Goal: Task Accomplishment & Management: Manage account settings

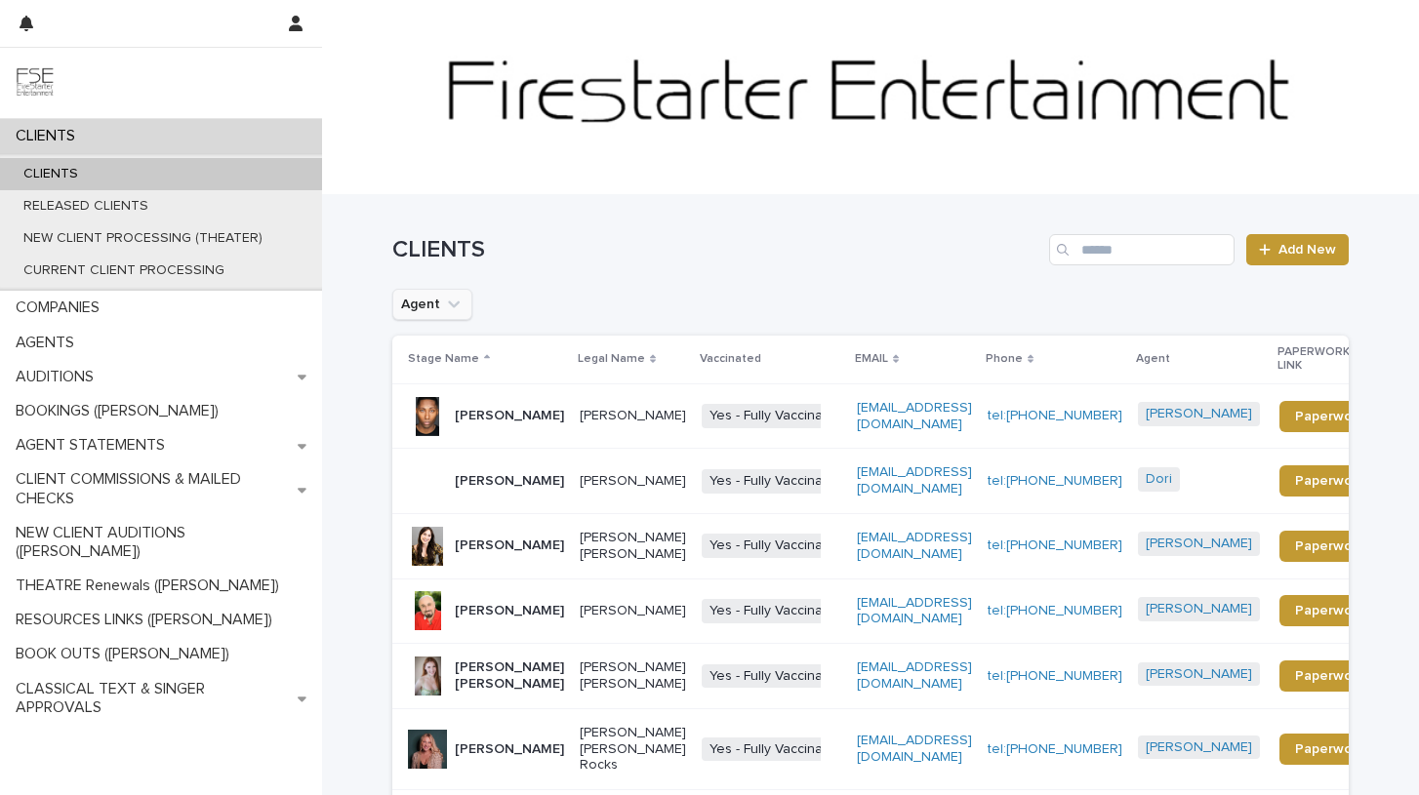
click at [451, 306] on icon "Agent" at bounding box center [454, 305] width 12 height 7
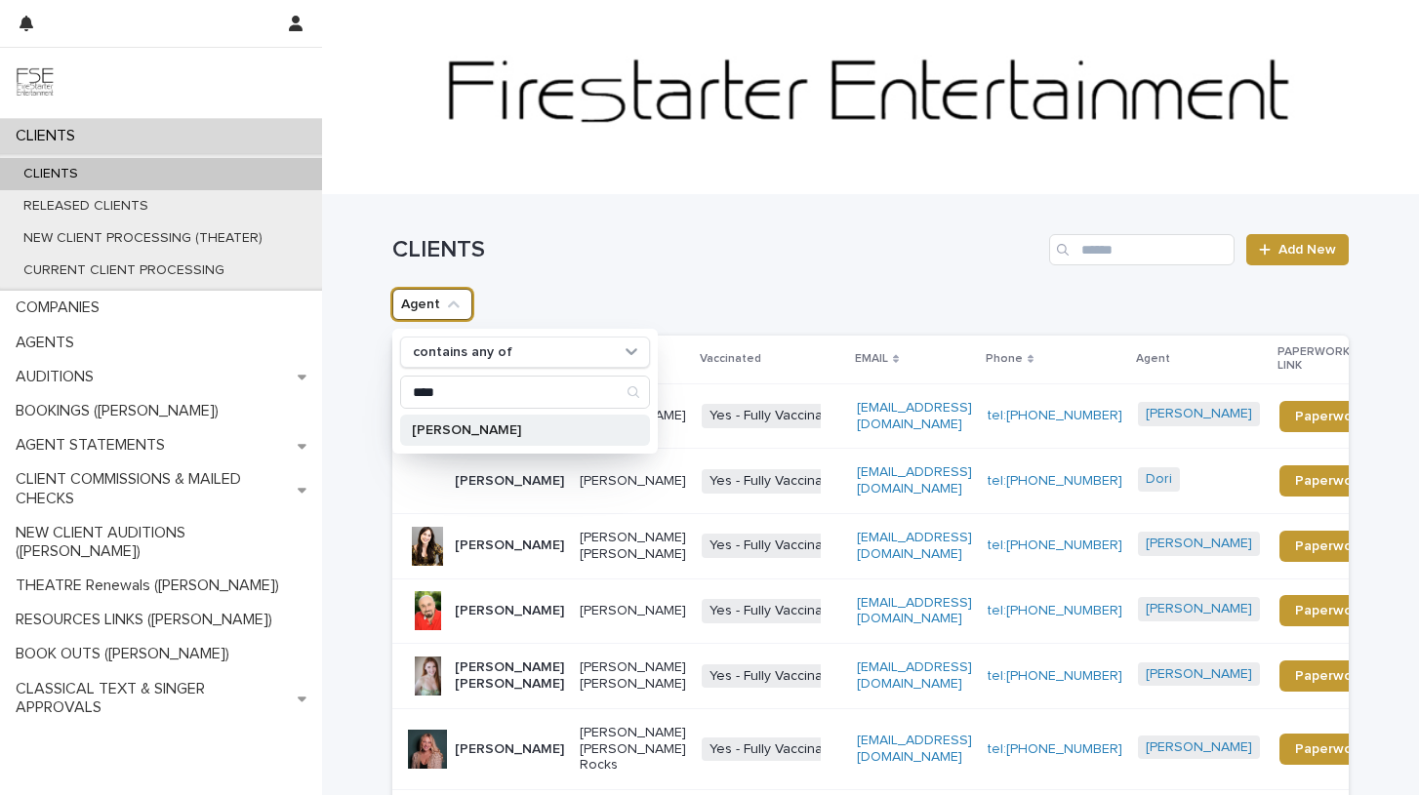
type input "****"
click at [428, 435] on p "[PERSON_NAME]" at bounding box center [515, 431] width 207 height 14
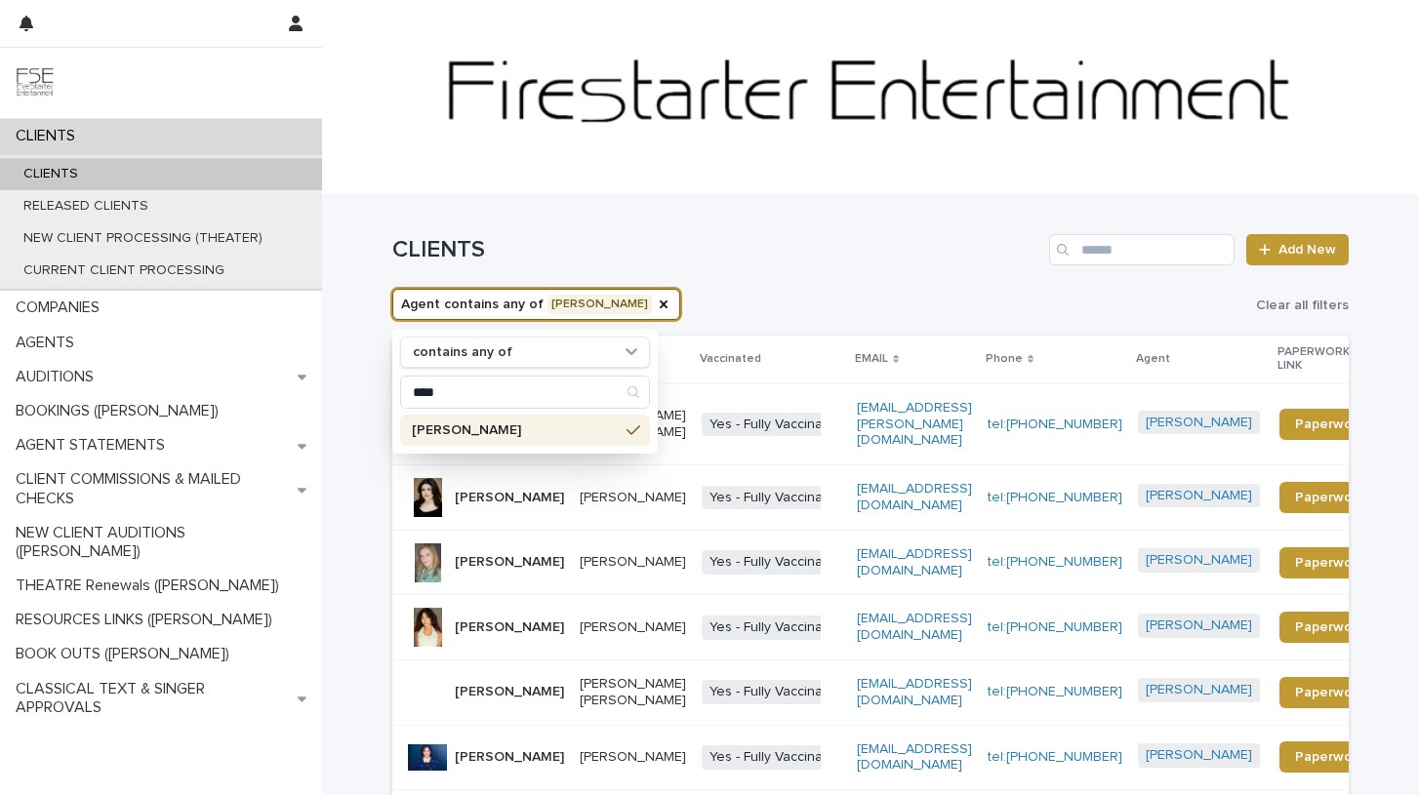
click at [705, 279] on div "CLIENTS Add New" at bounding box center [870, 242] width 956 height 94
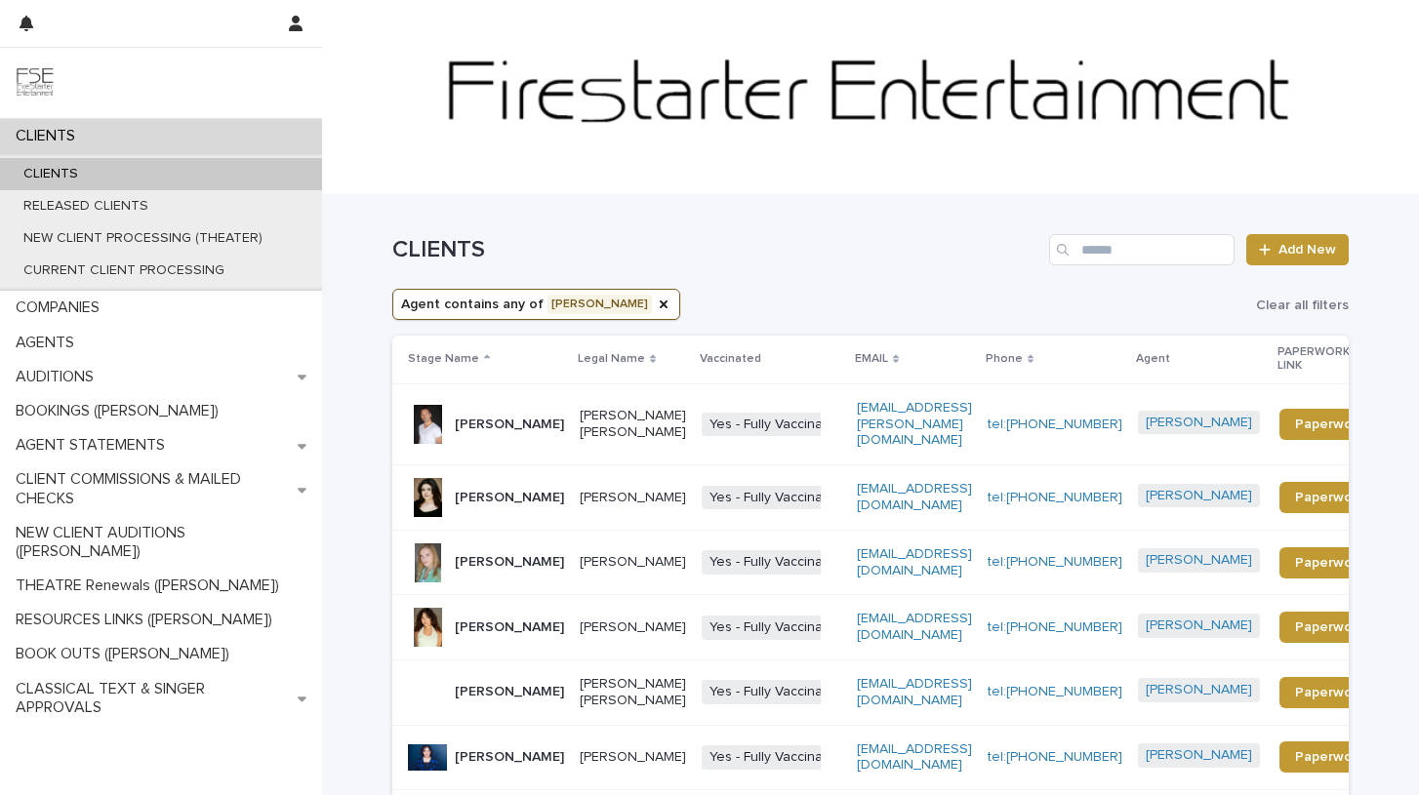
click at [546, 417] on p "[PERSON_NAME]" at bounding box center [509, 425] width 109 height 17
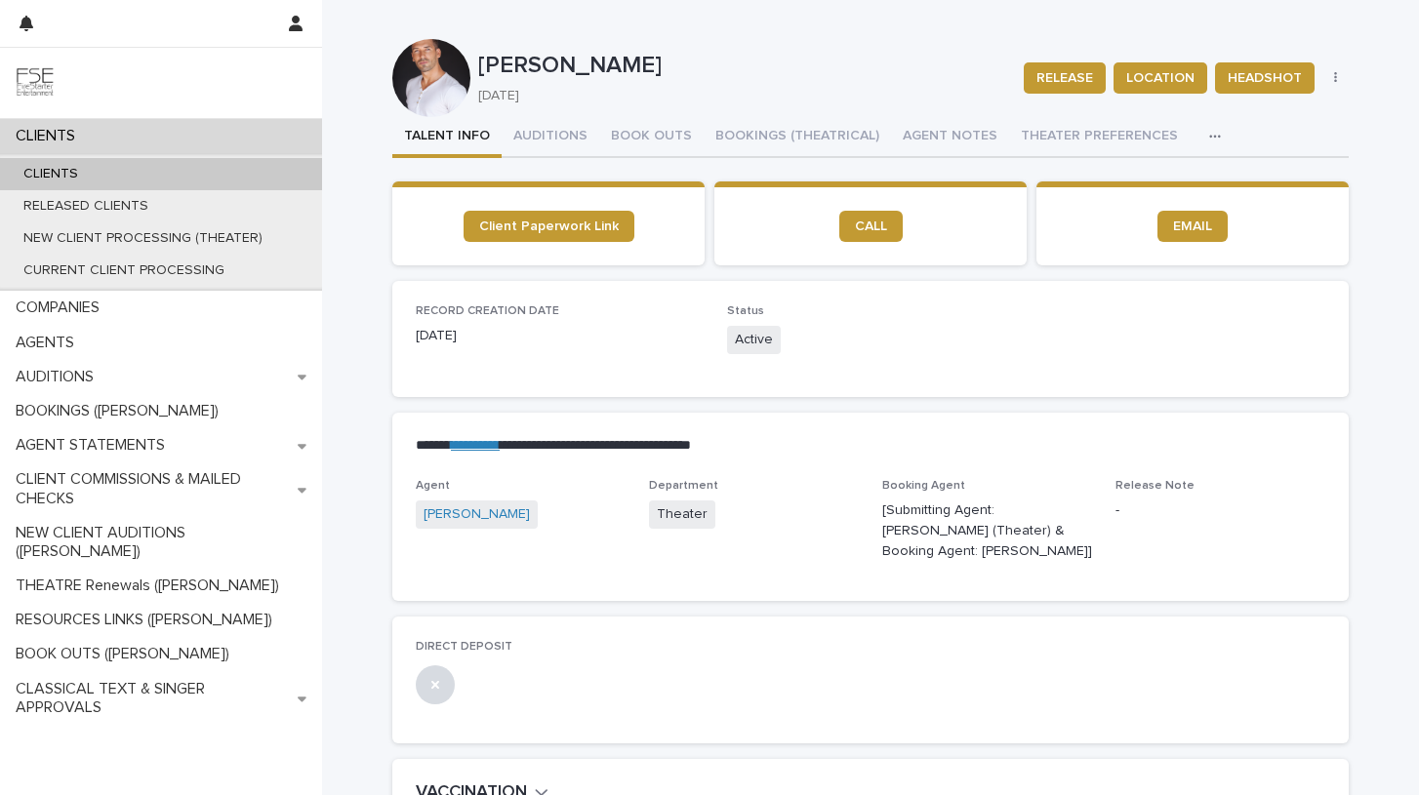
click at [1209, 139] on icon "button" at bounding box center [1215, 137] width 12 height 14
click at [1065, 182] on span "LINKS (REELS, RESUME & BREAKDOWN PROFILES)" at bounding box center [1049, 188] width 313 height 14
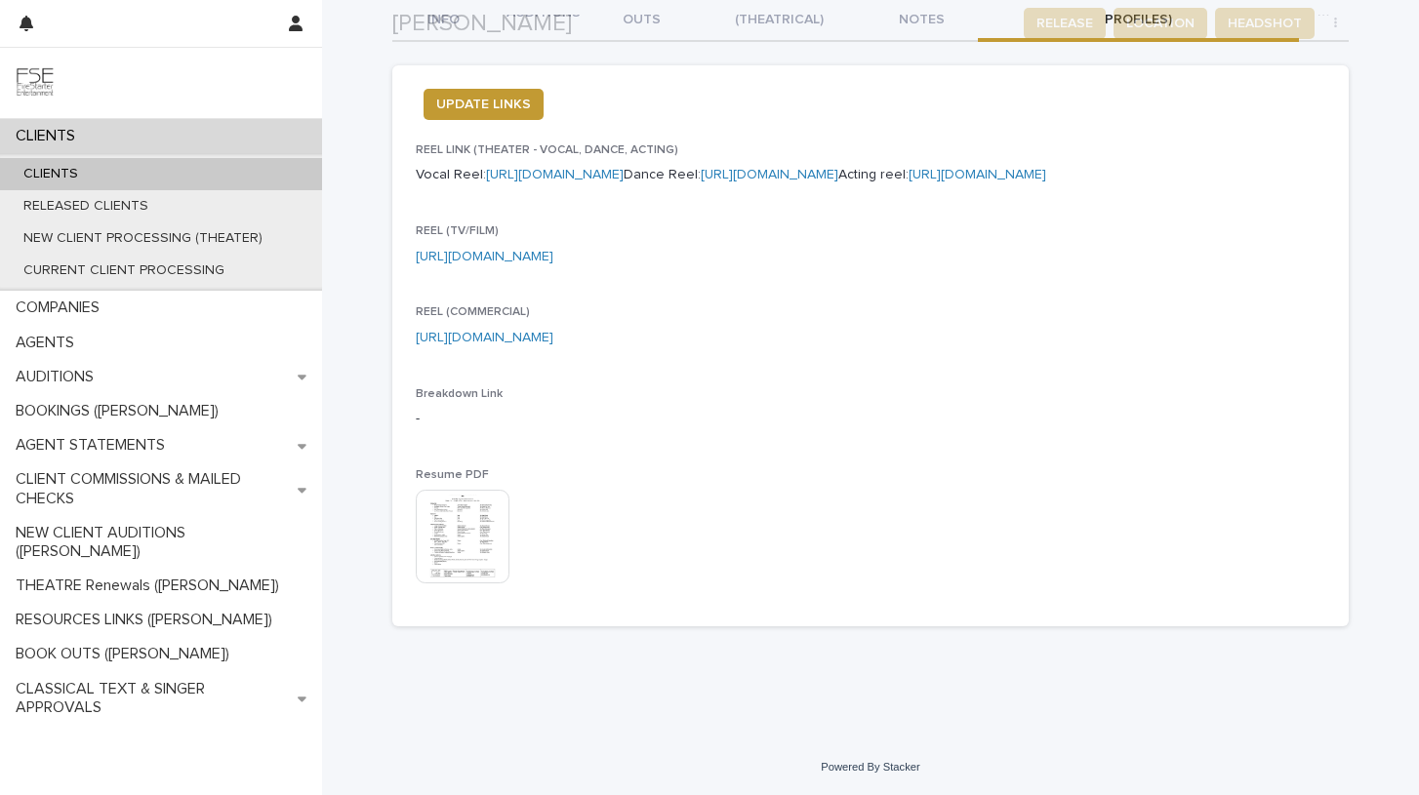
scroll to position [206, 0]
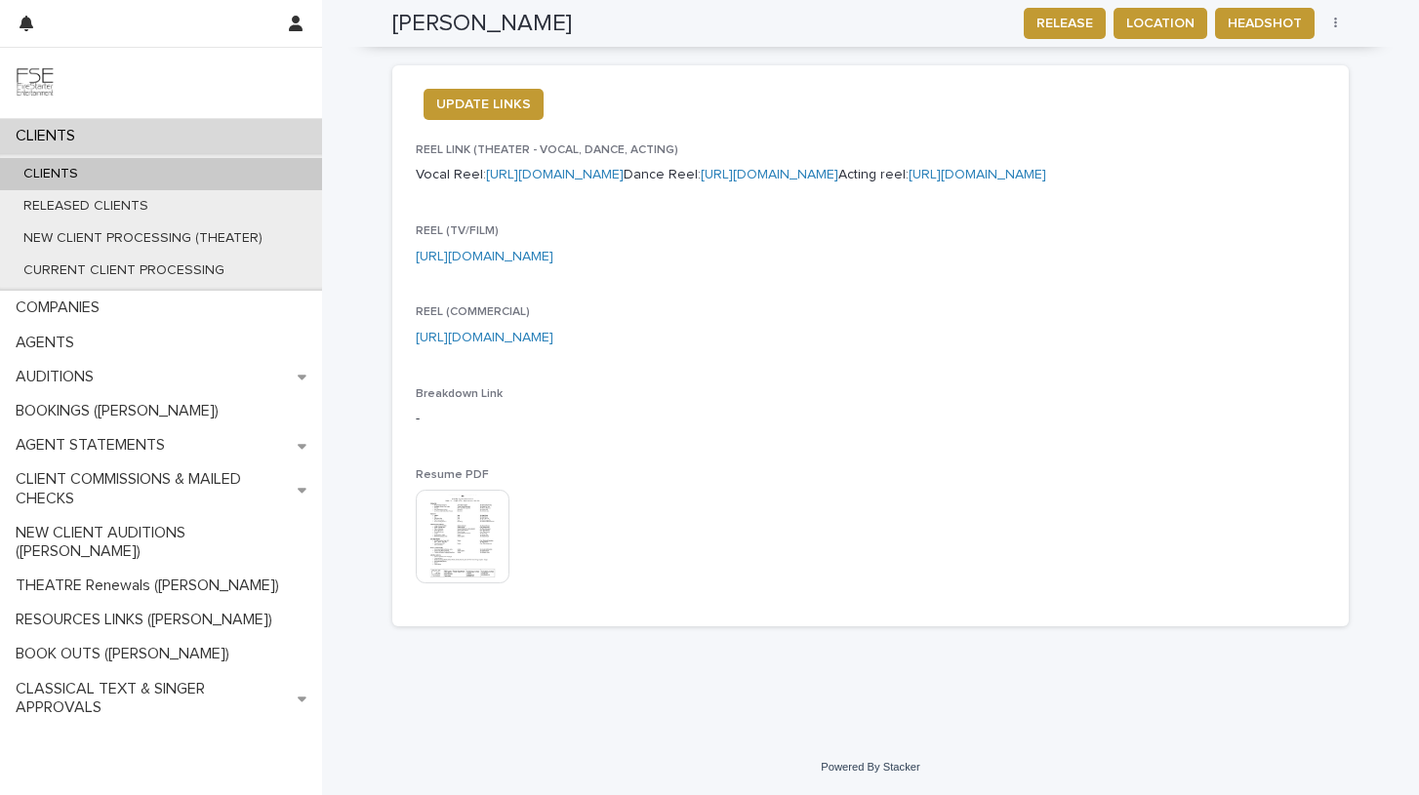
click at [492, 558] on img at bounding box center [463, 537] width 94 height 94
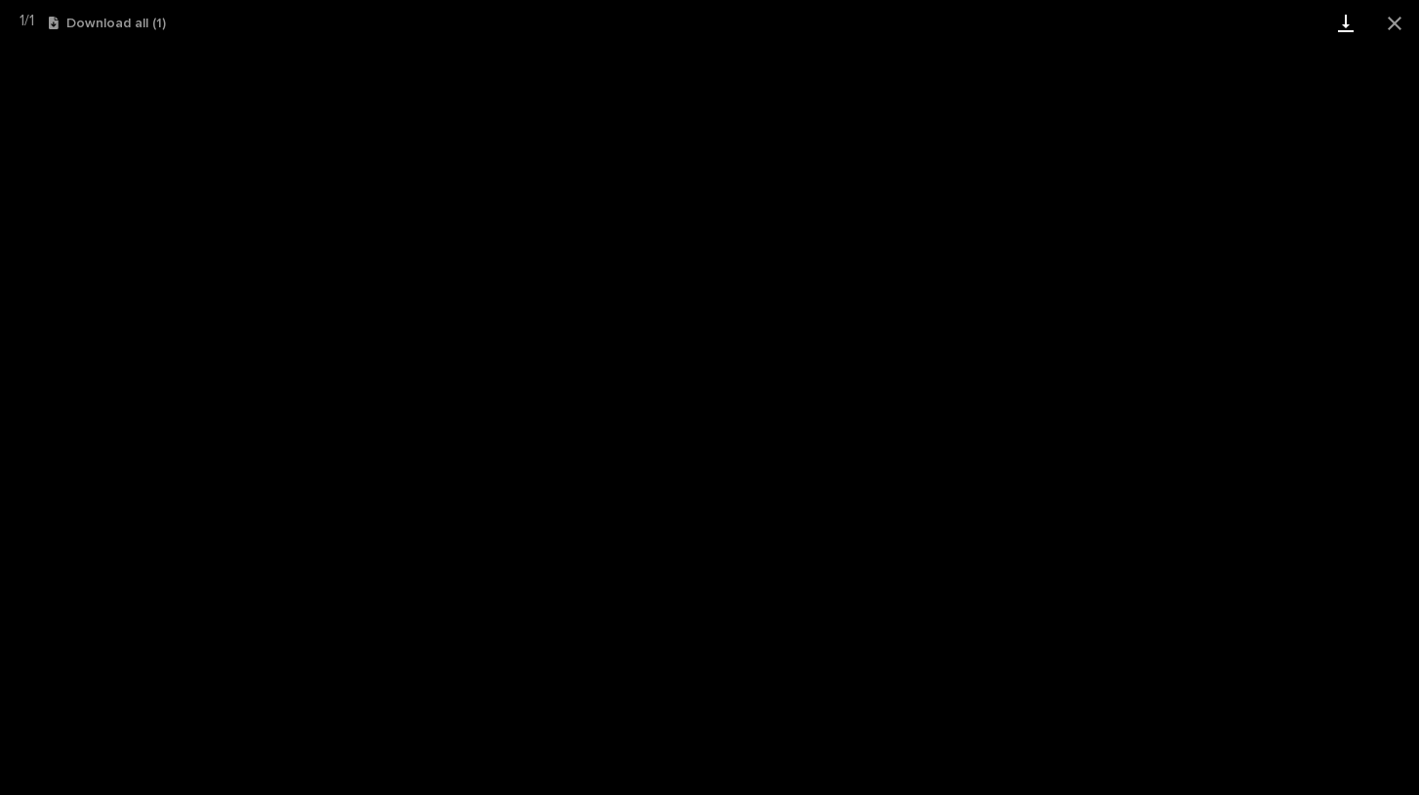
click at [1343, 22] on link "Download" at bounding box center [1345, 23] width 49 height 46
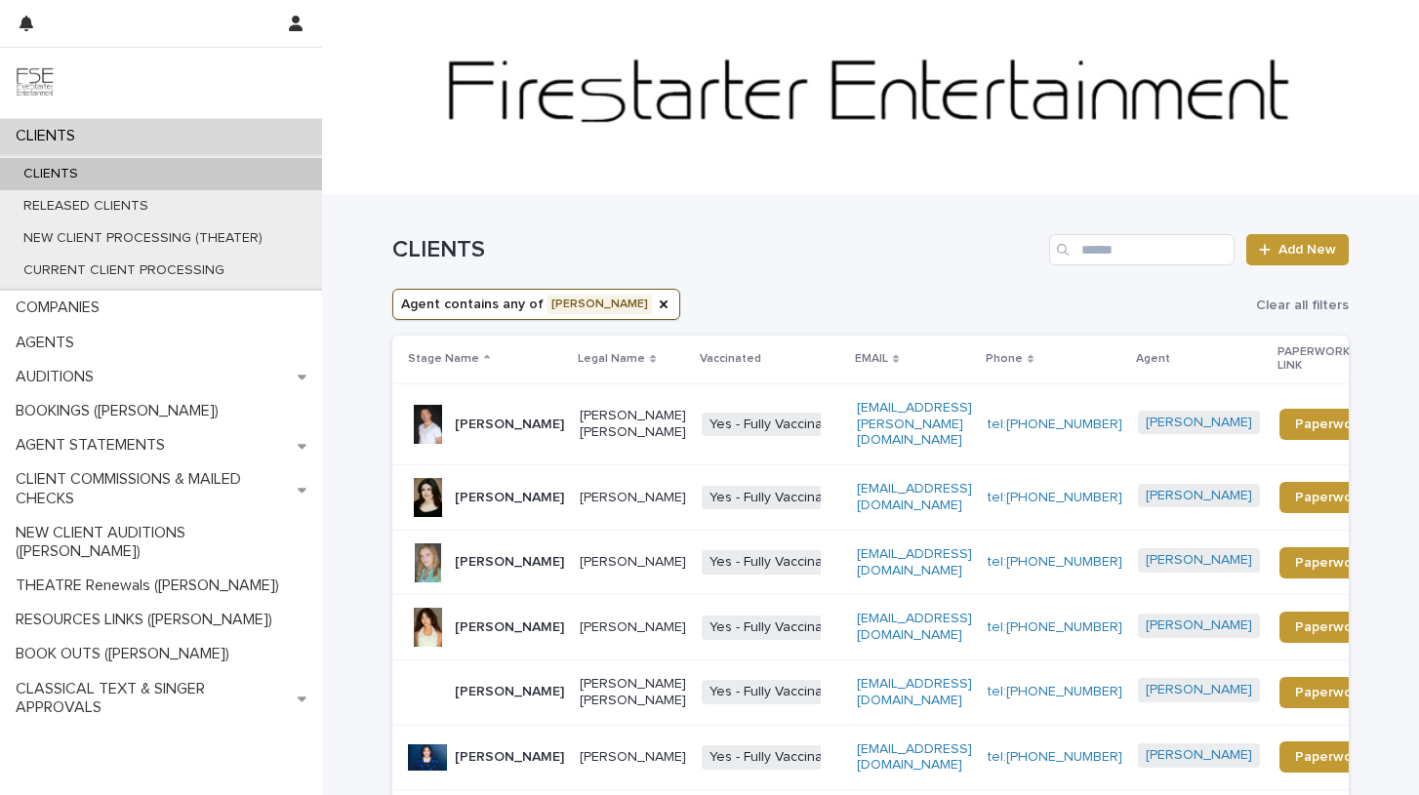
click at [528, 492] on div "[PERSON_NAME]" at bounding box center [486, 497] width 156 height 39
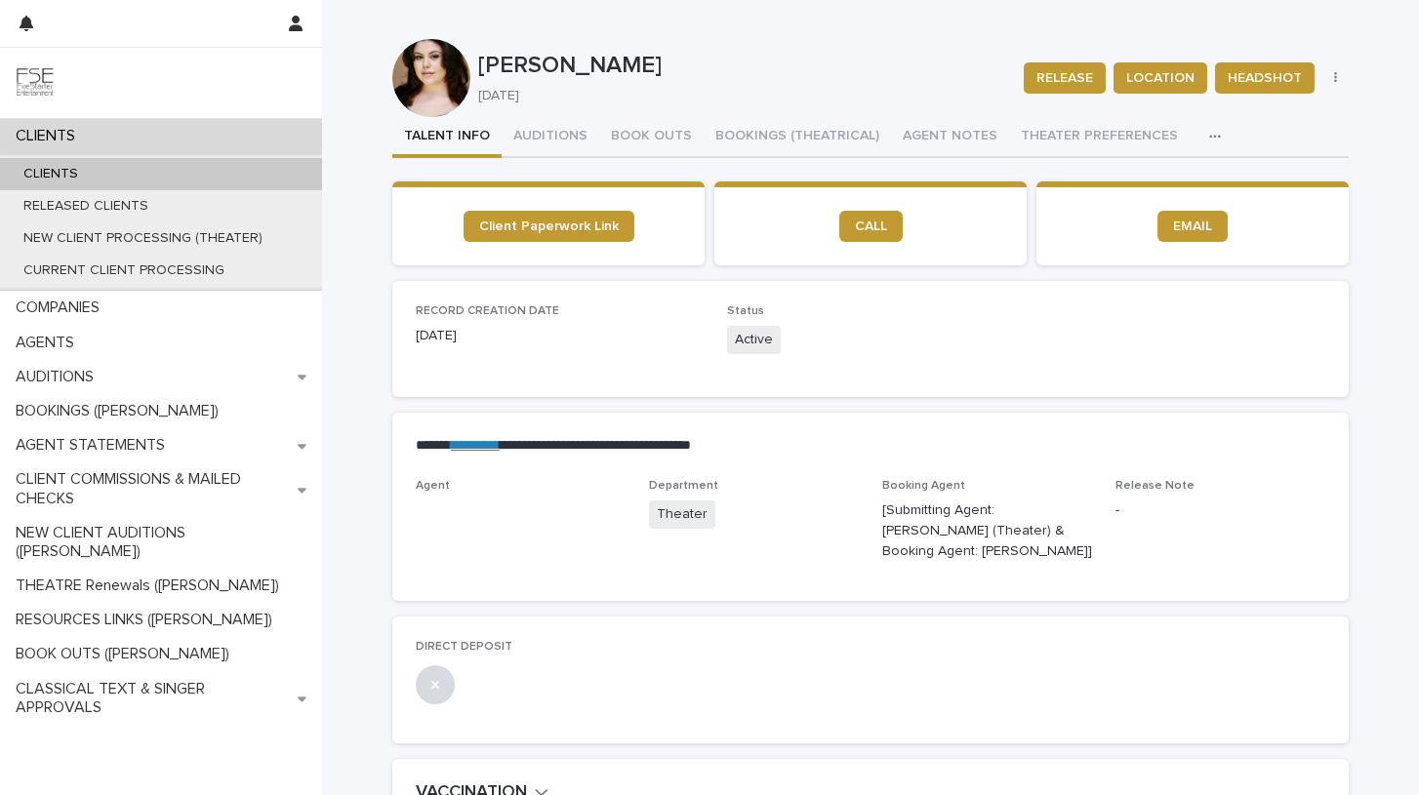
click at [1209, 134] on icon "button" at bounding box center [1215, 137] width 12 height 14
click at [1056, 188] on span "LINKS (REELS, RESUME & BREAKDOWN PROFILES)" at bounding box center [1049, 188] width 313 height 14
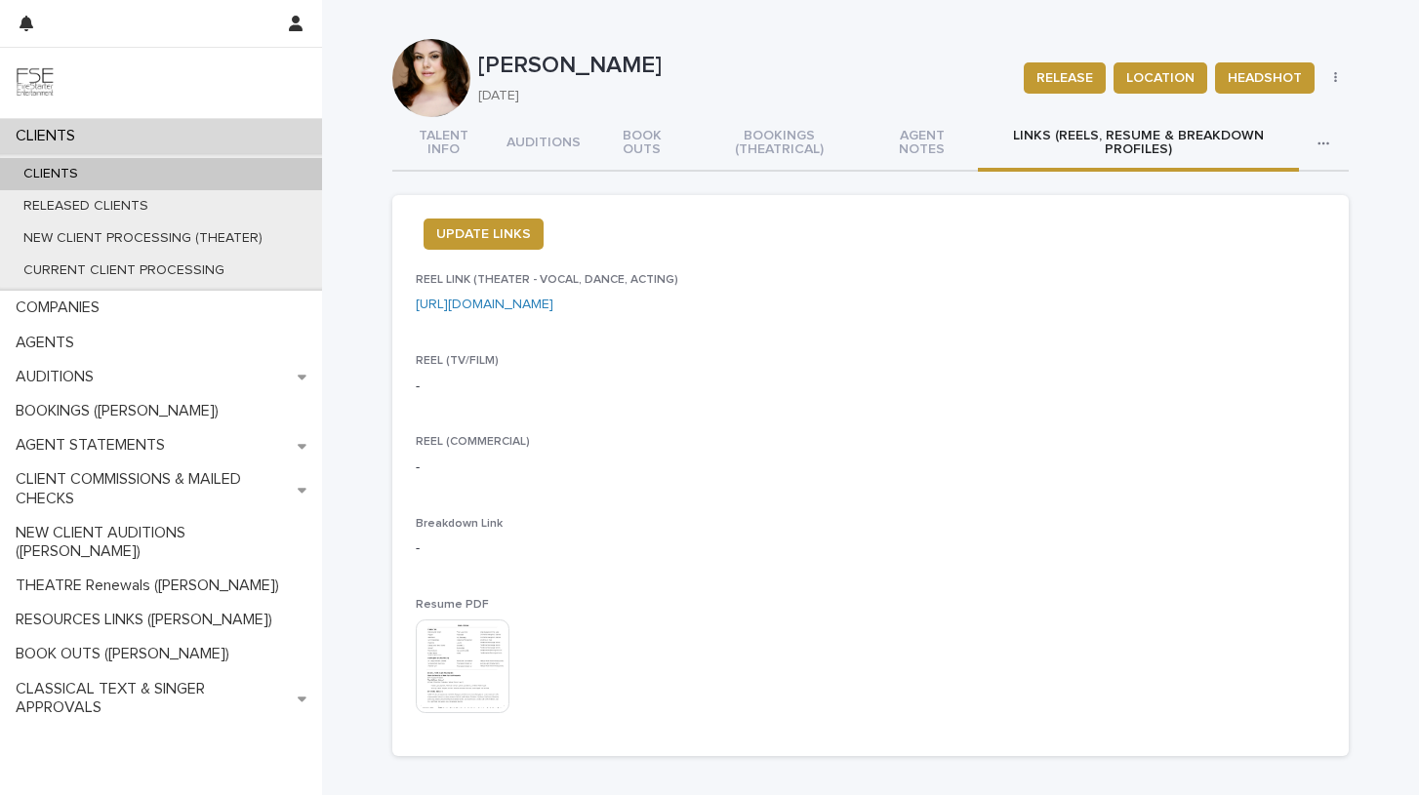
click at [465, 653] on img at bounding box center [463, 667] width 94 height 94
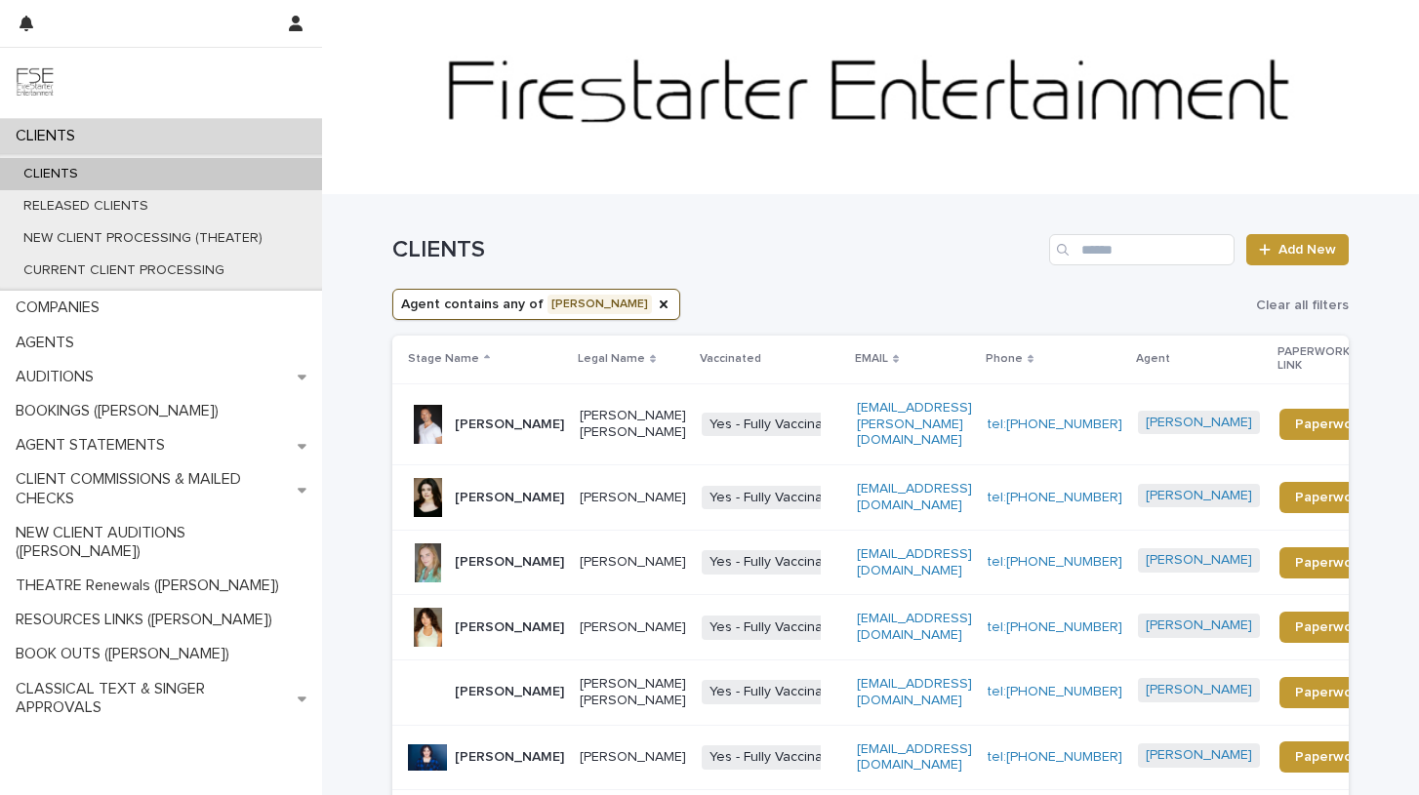
click at [513, 560] on div "[PERSON_NAME]" at bounding box center [509, 562] width 109 height 32
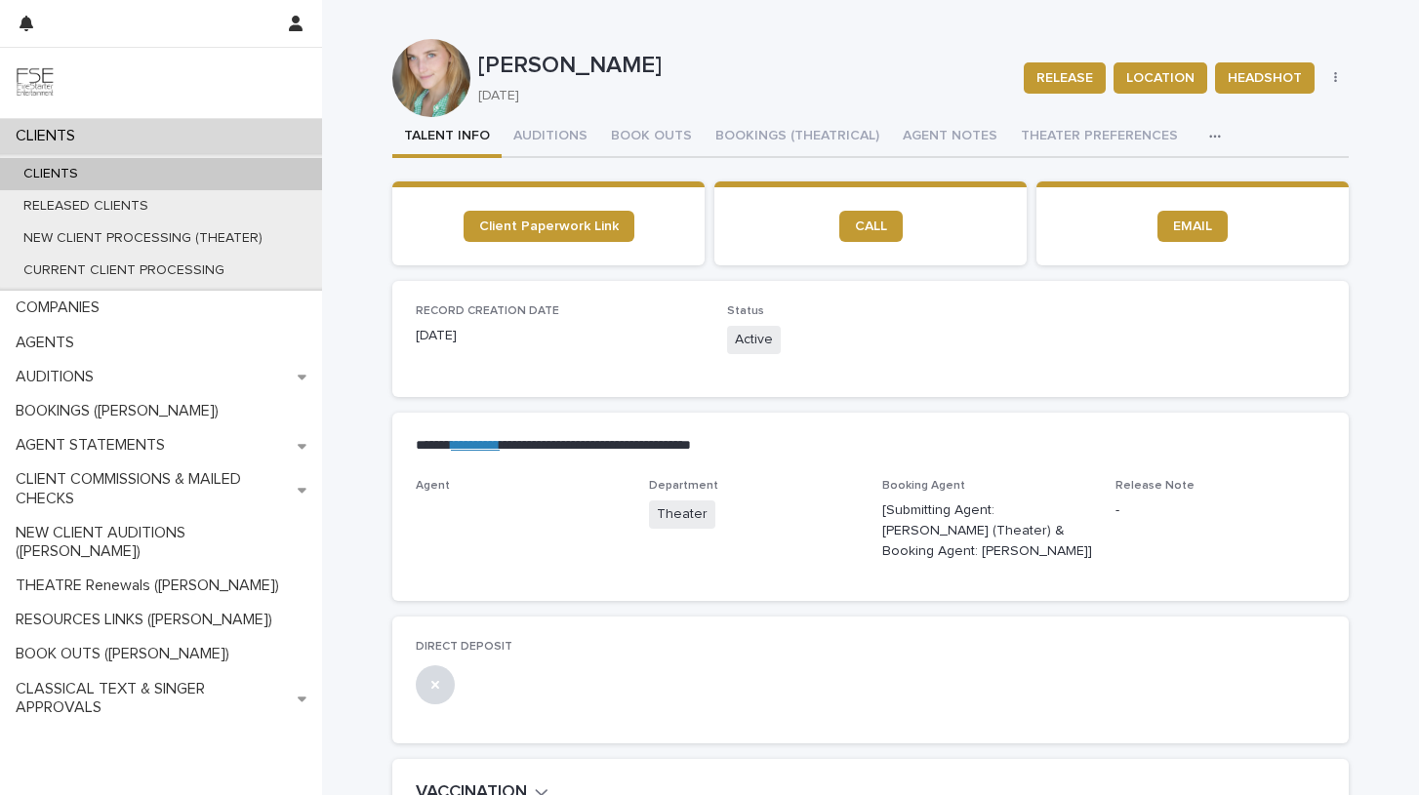
click at [1209, 132] on icon "button" at bounding box center [1215, 137] width 12 height 14
click at [1041, 184] on span "LINKS (REELS, RESUME & BREAKDOWN PROFILES)" at bounding box center [1049, 188] width 313 height 14
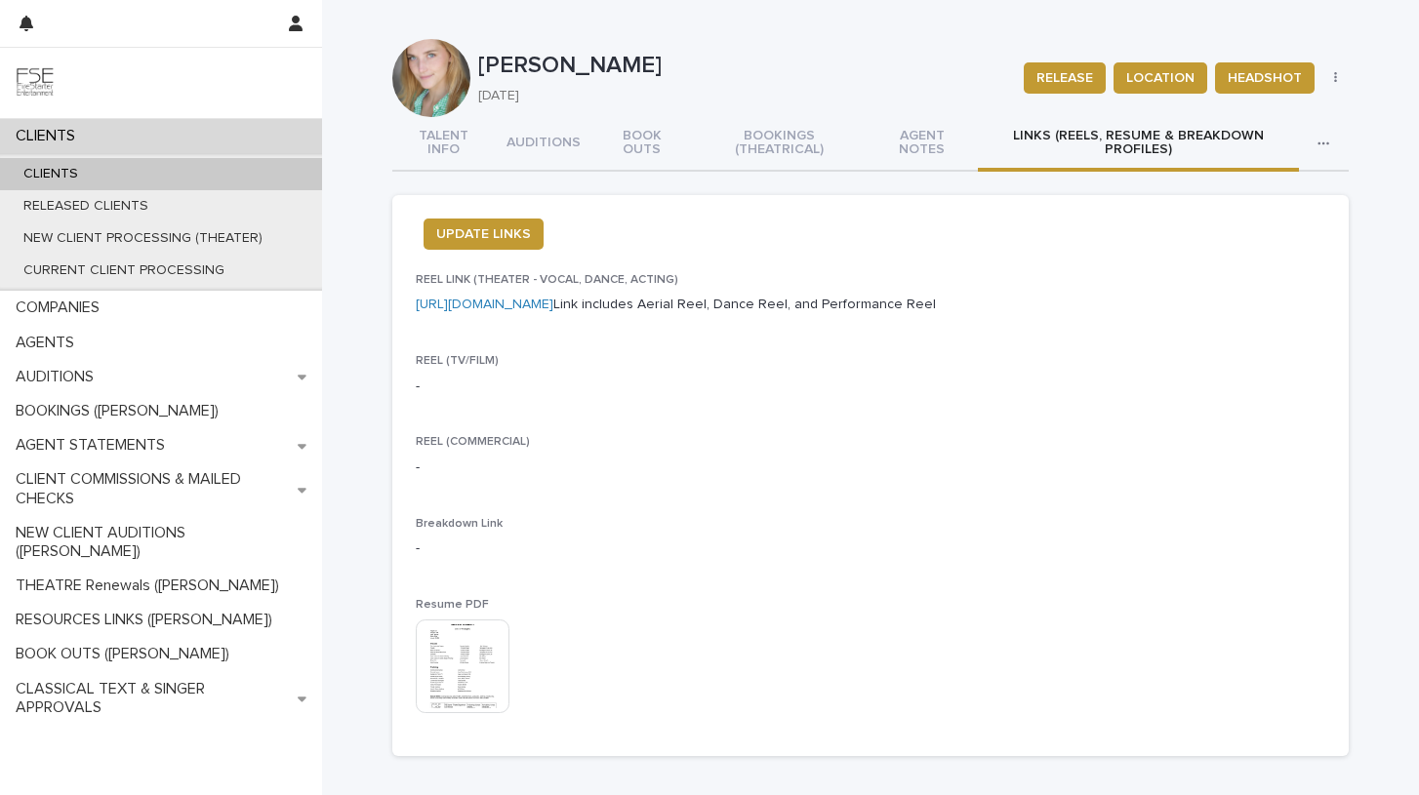
click at [463, 702] on img at bounding box center [463, 667] width 94 height 94
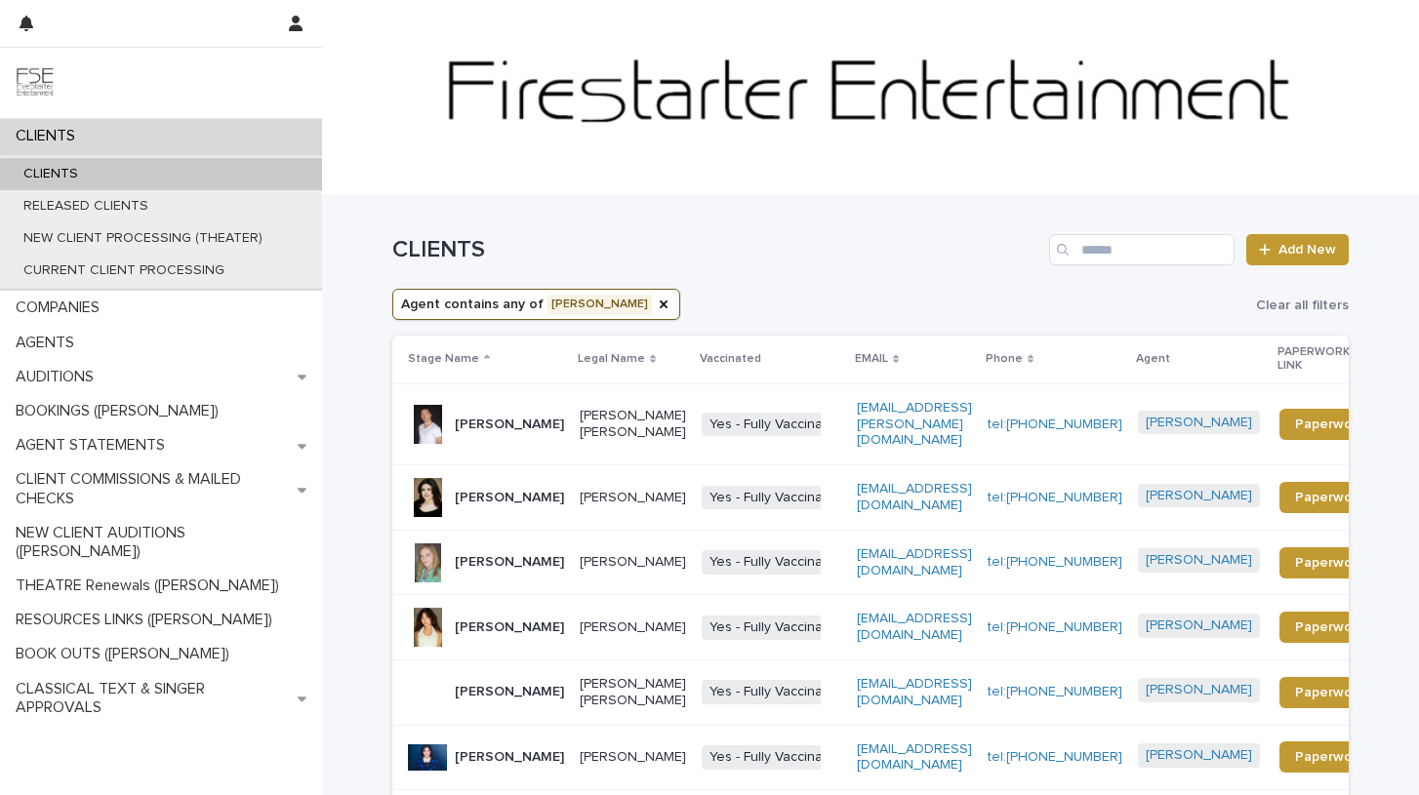
click at [520, 620] on p "[PERSON_NAME]" at bounding box center [509, 628] width 109 height 17
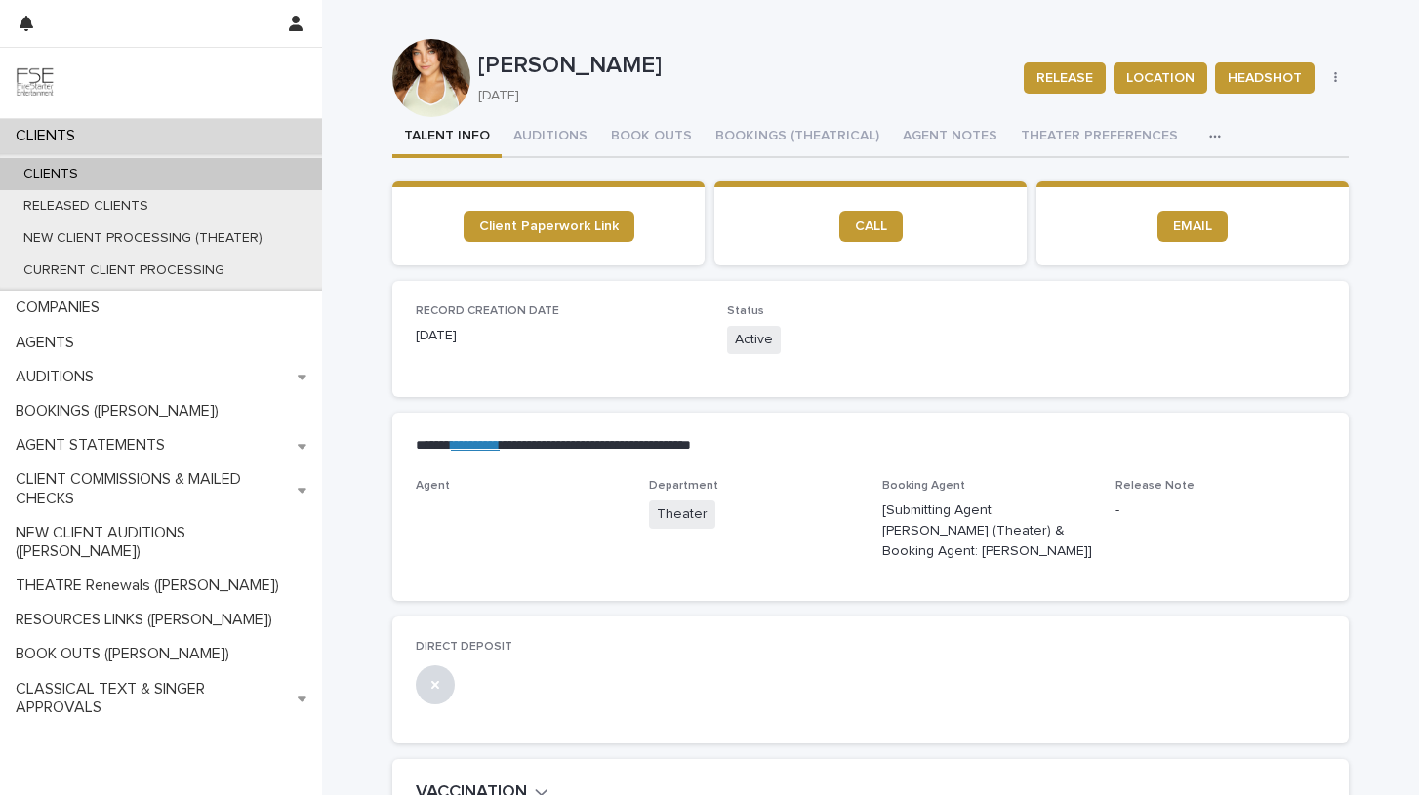
click at [1209, 138] on icon "button" at bounding box center [1215, 137] width 12 height 14
click at [1070, 186] on span "LINKS (REELS, RESUME & BREAKDOWN PROFILES)" at bounding box center [1049, 188] width 313 height 14
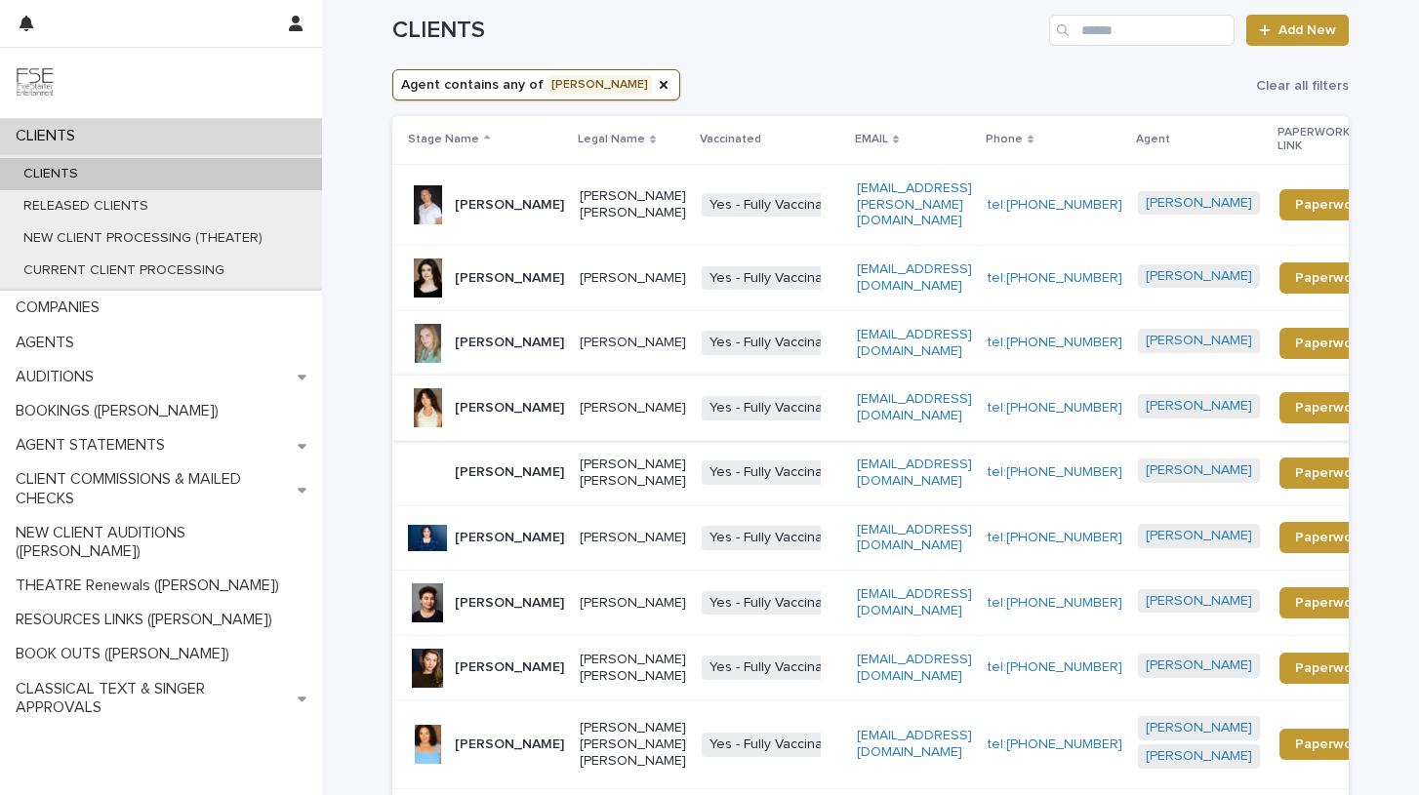
scroll to position [222, 0]
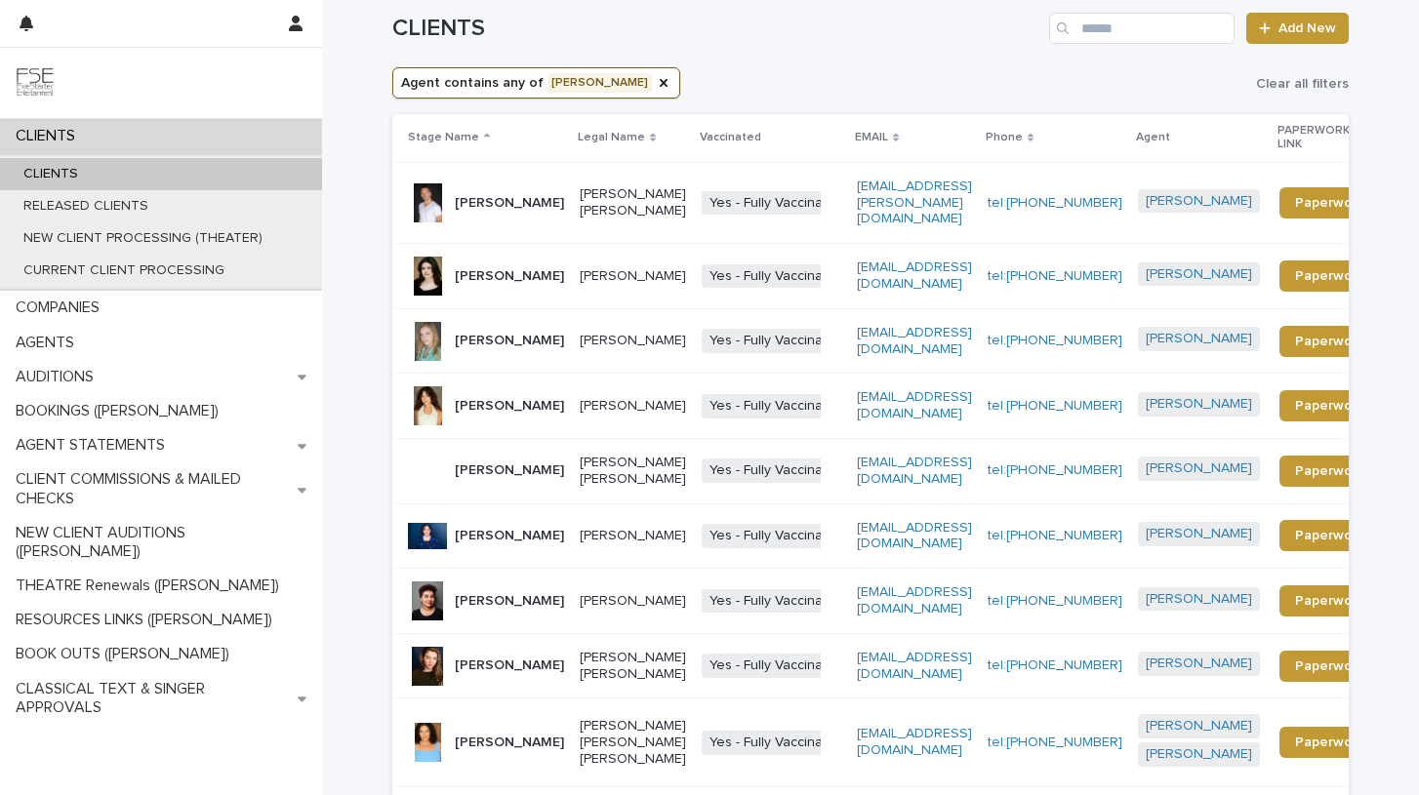
click at [513, 488] on div "[PERSON_NAME]" at bounding box center [486, 471] width 156 height 39
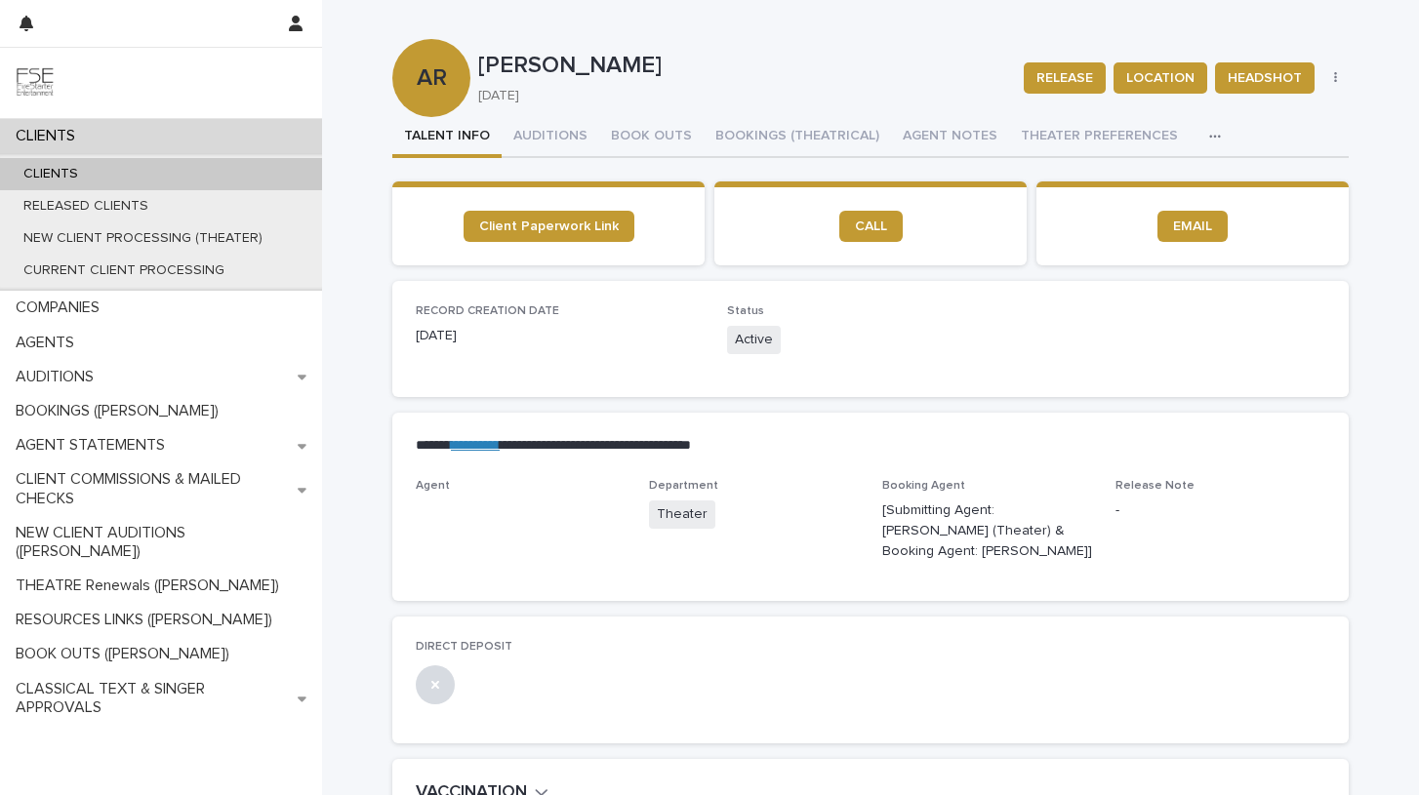
click at [1209, 134] on icon "button" at bounding box center [1215, 137] width 12 height 14
click at [1088, 181] on span "LINKS (REELS, RESUME & BREAKDOWN PROFILES)" at bounding box center [1049, 188] width 313 height 14
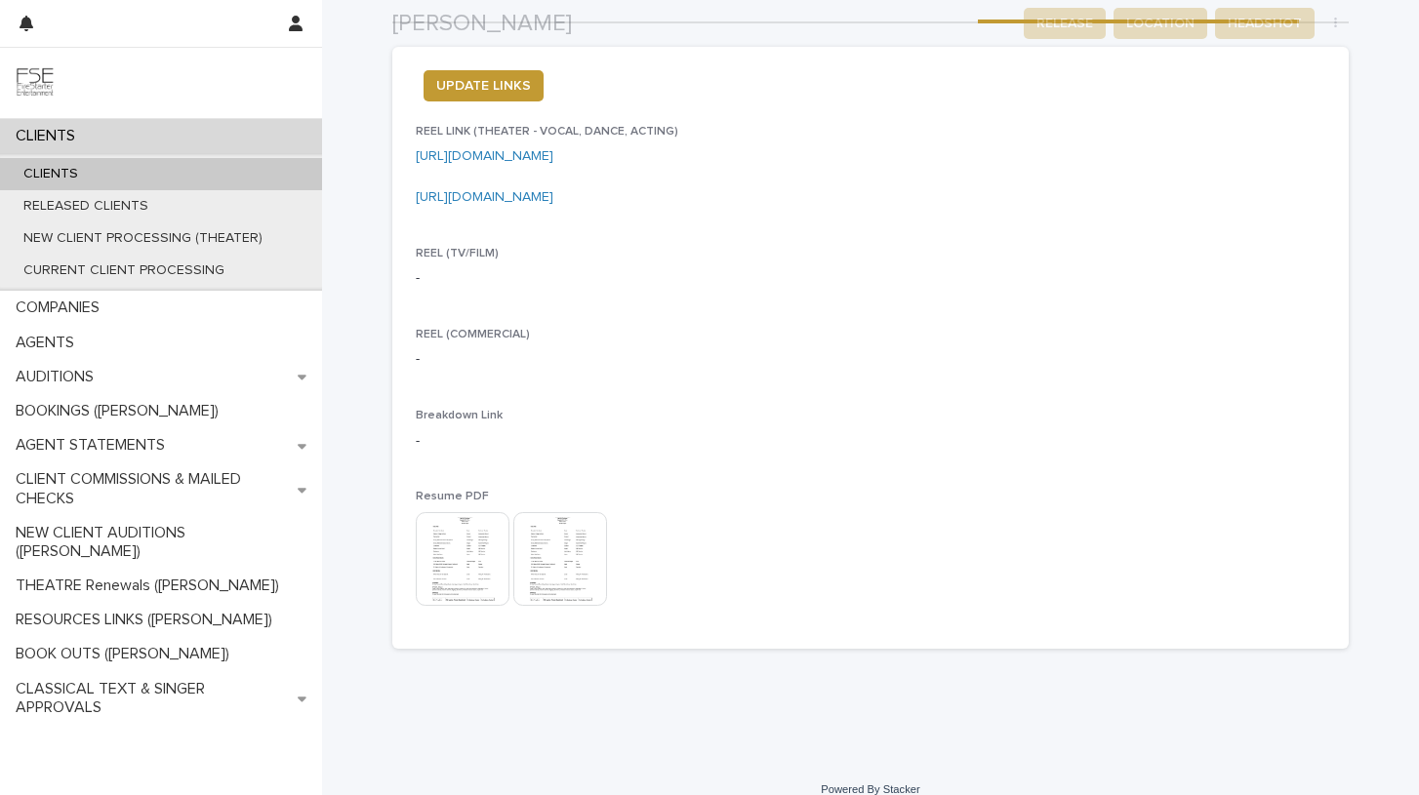
scroll to position [170, 0]
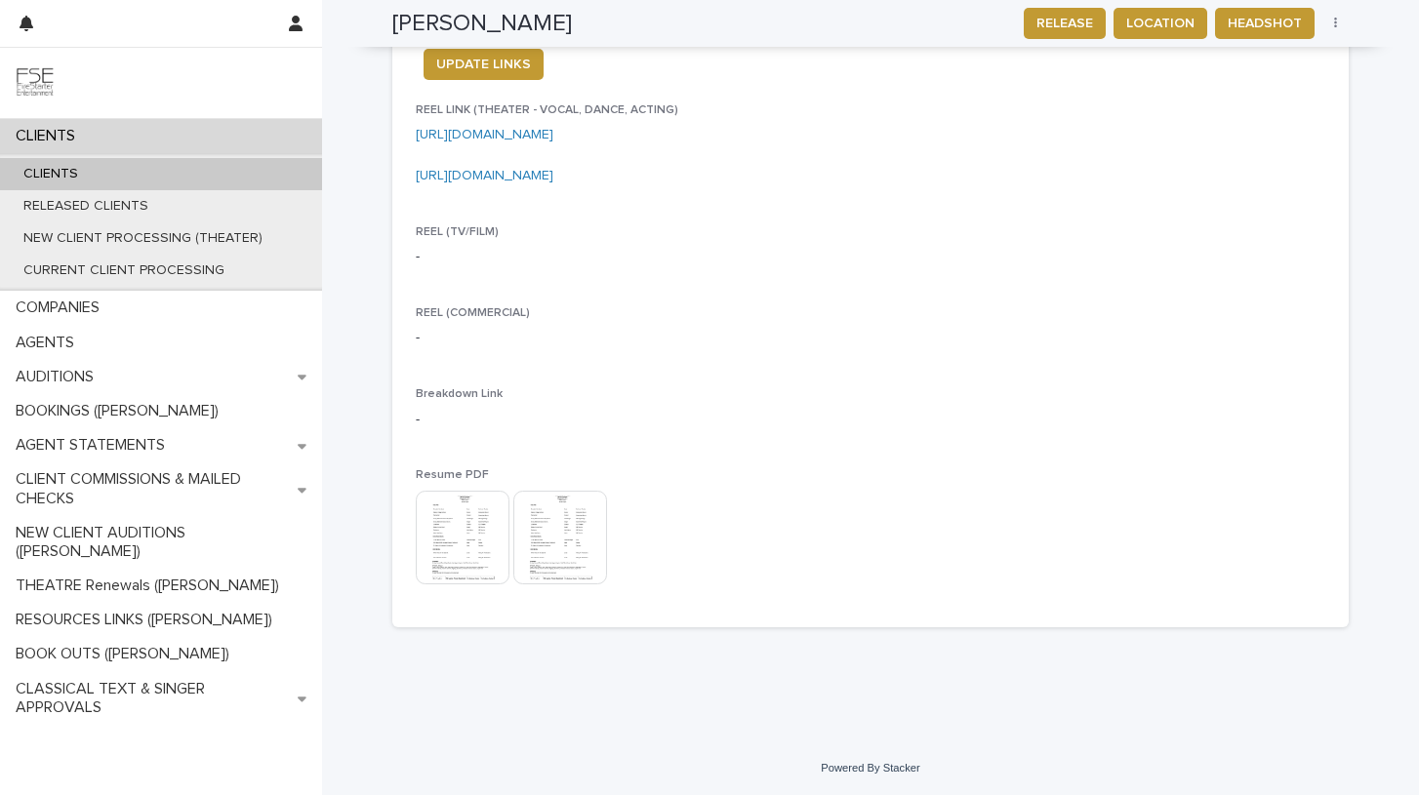
click at [470, 538] on img at bounding box center [463, 538] width 94 height 94
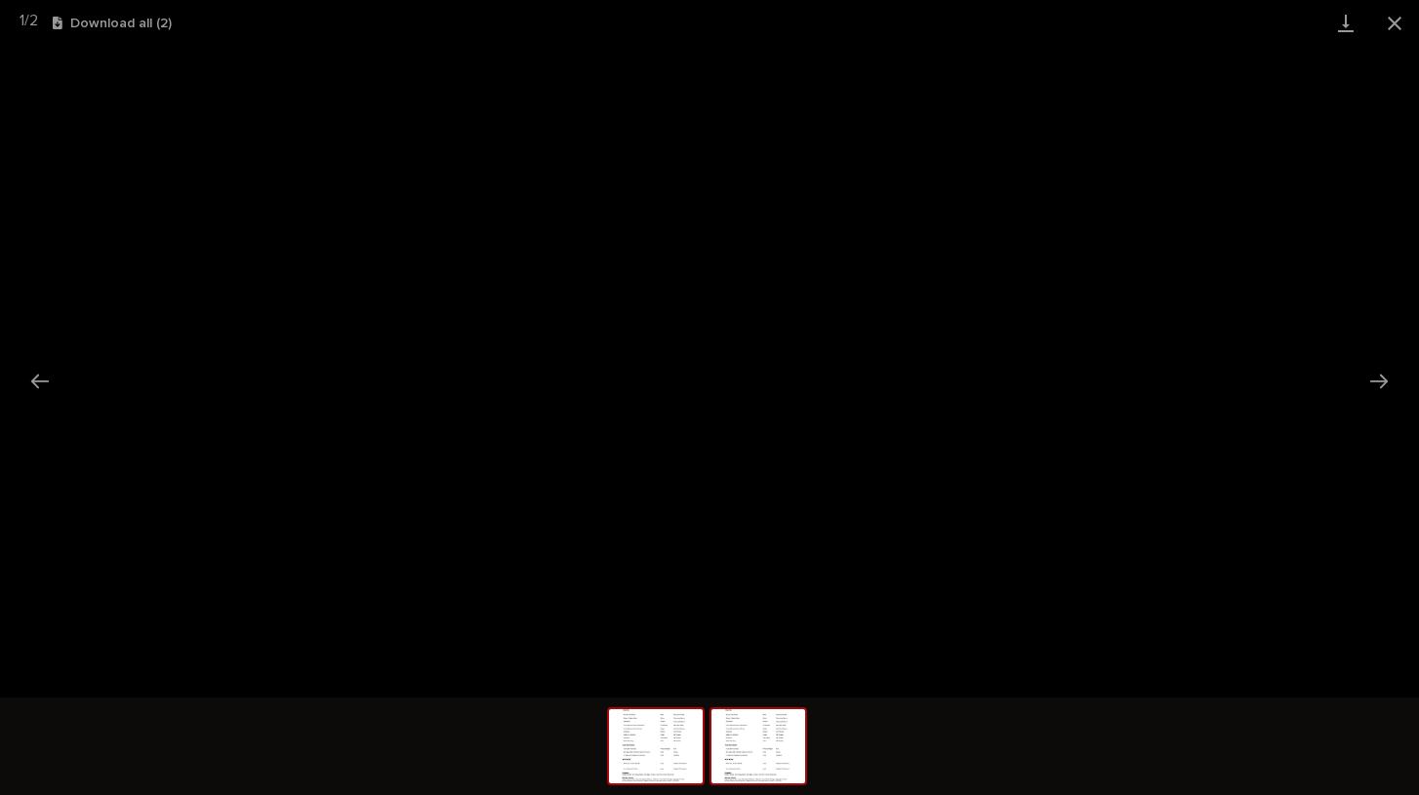
click at [763, 738] on img at bounding box center [758, 746] width 94 height 74
click at [648, 740] on img at bounding box center [656, 746] width 94 height 74
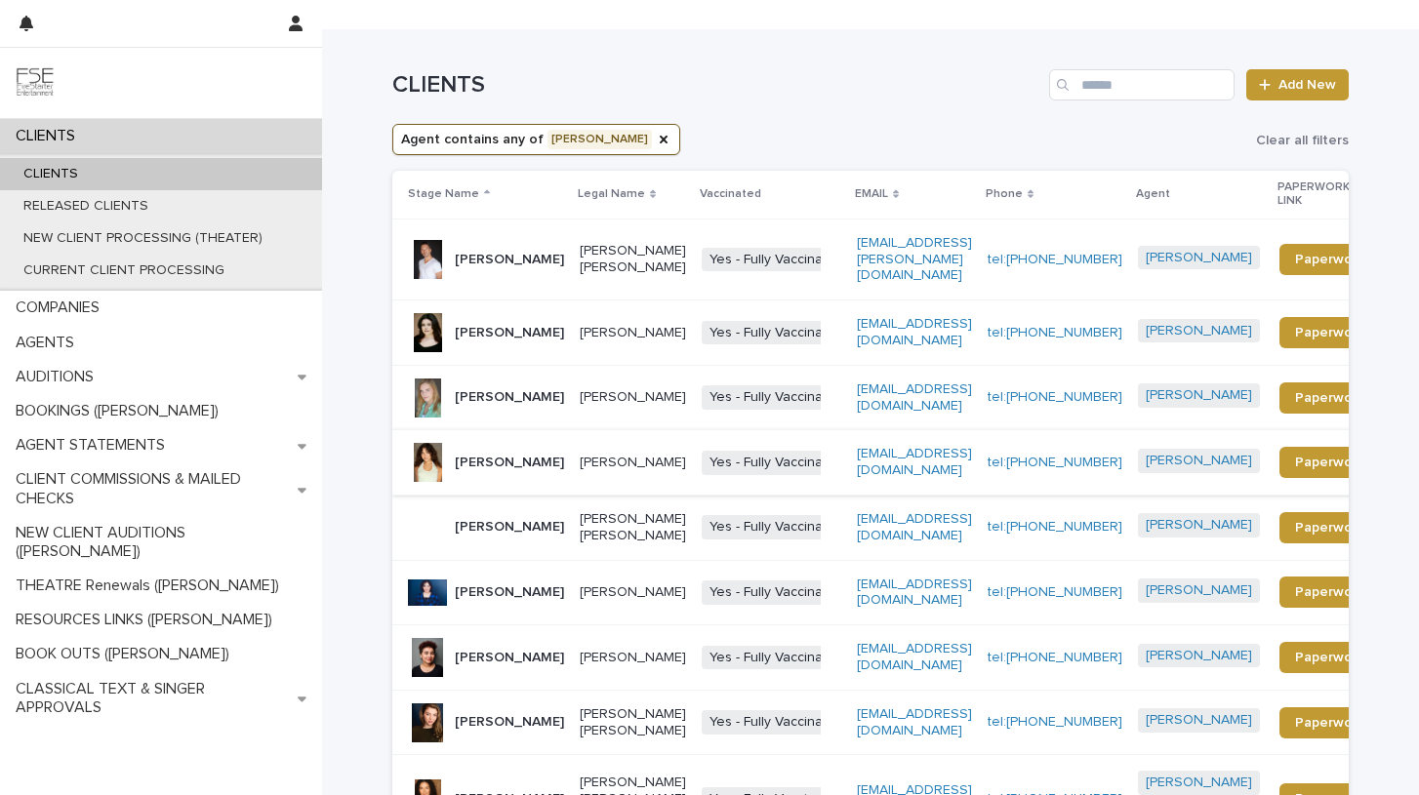
scroll to position [173, 0]
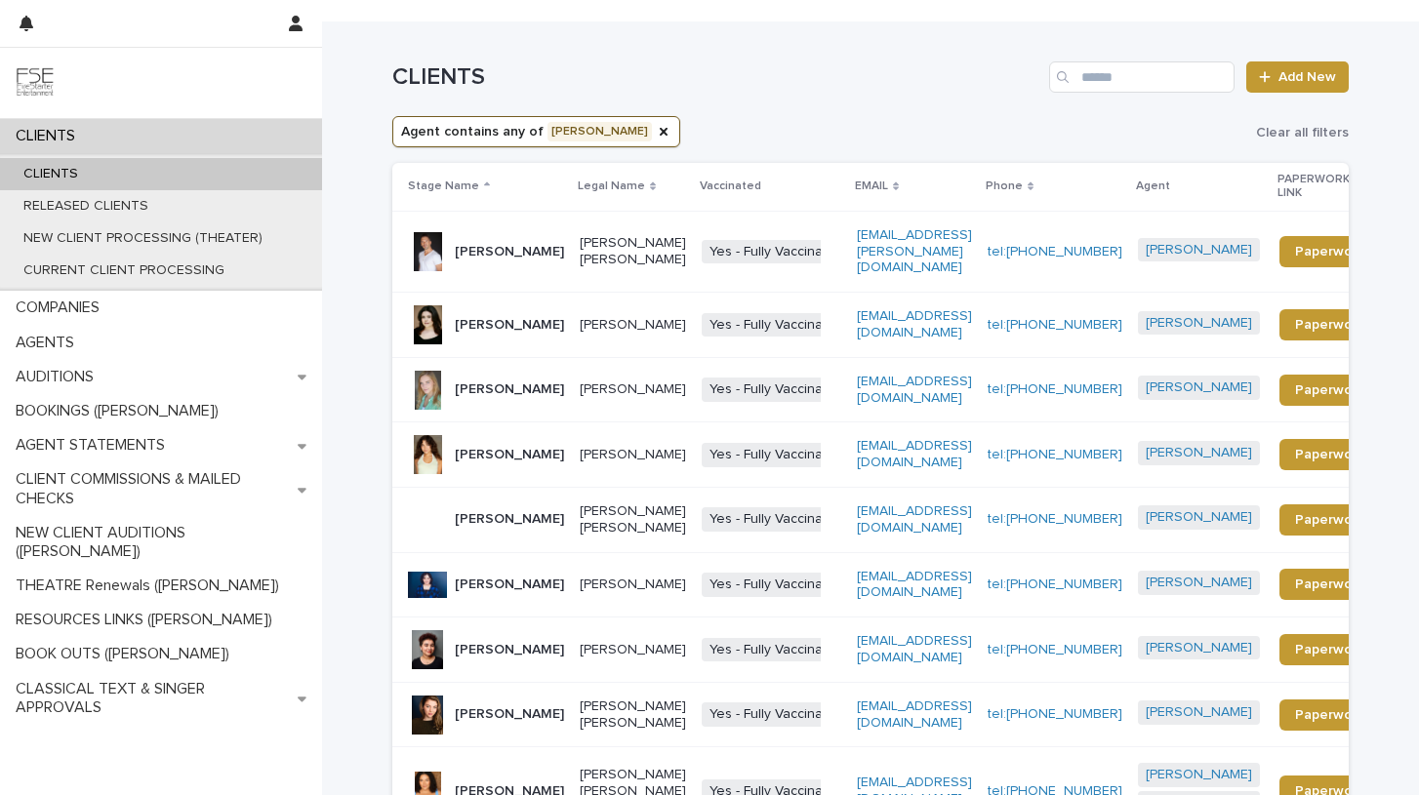
click at [522, 590] on p "[PERSON_NAME]" at bounding box center [509, 585] width 109 height 17
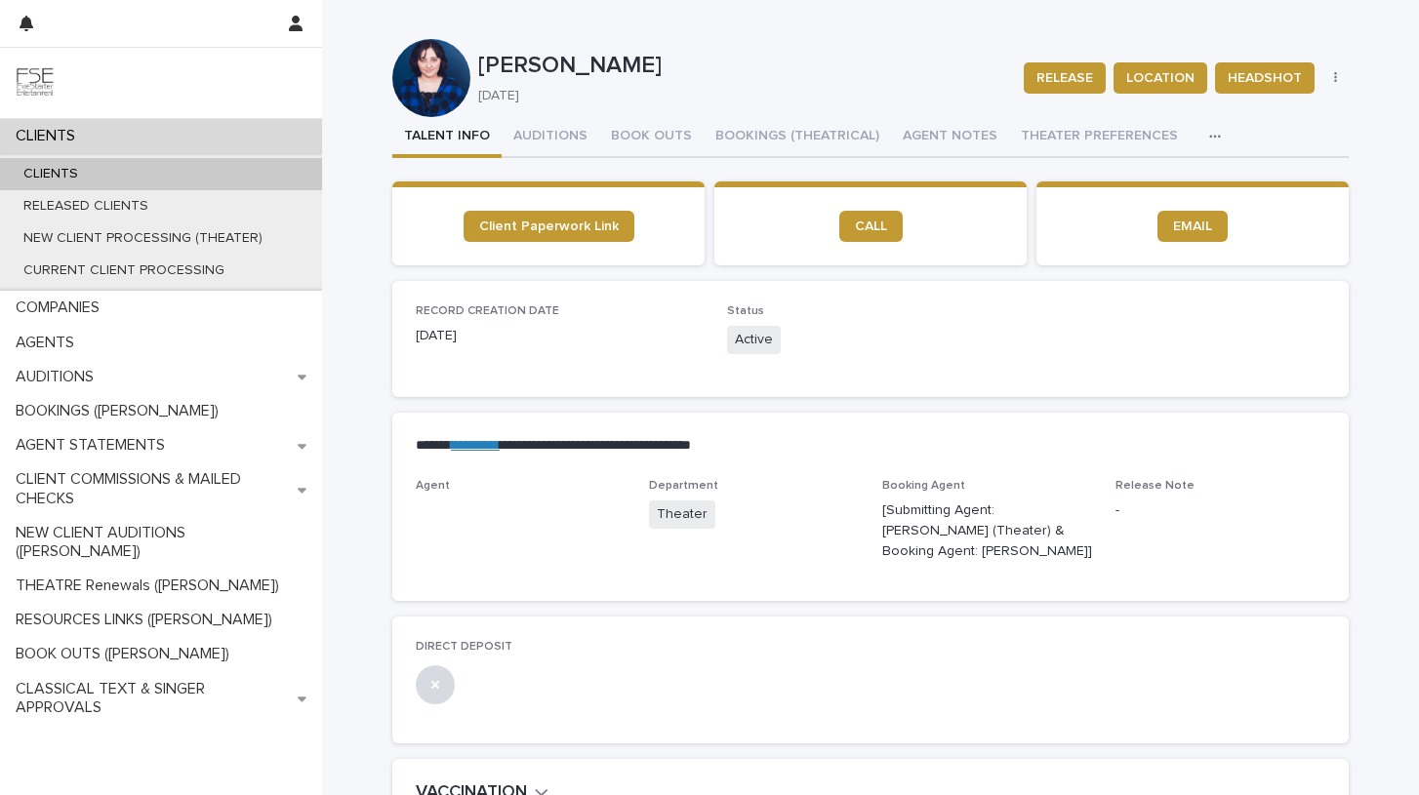
click at [1209, 130] on icon "button" at bounding box center [1215, 137] width 12 height 14
click at [1002, 181] on span "LINKS (REELS, RESUME & BREAKDOWN PROFILES)" at bounding box center [1049, 188] width 313 height 14
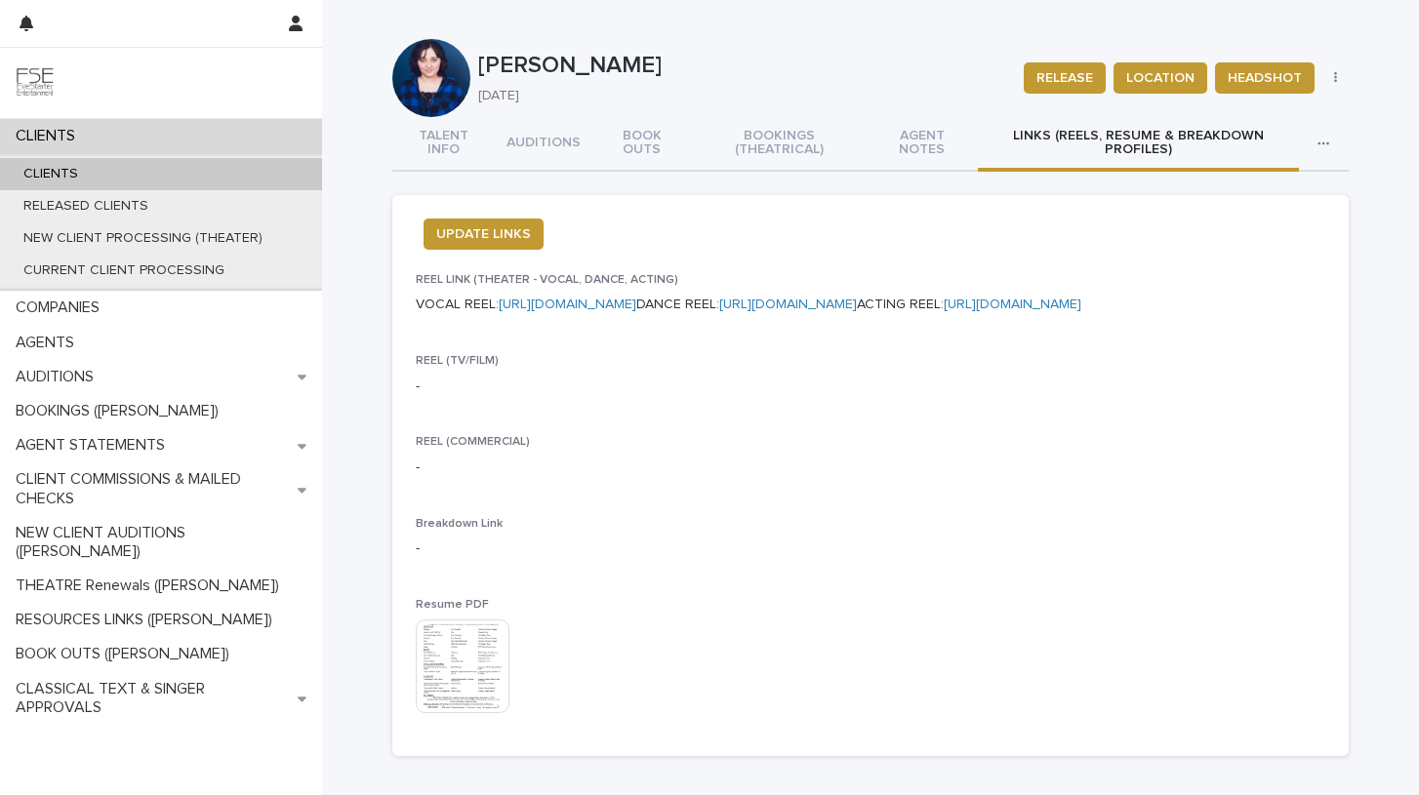
click at [459, 713] on img at bounding box center [463, 667] width 94 height 94
